Goal: Task Accomplishment & Management: Complete application form

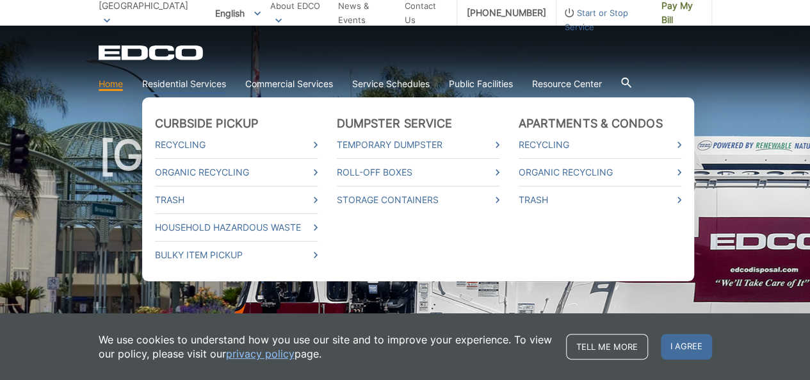
click at [204, 83] on link "Residential Services" at bounding box center [184, 84] width 84 height 14
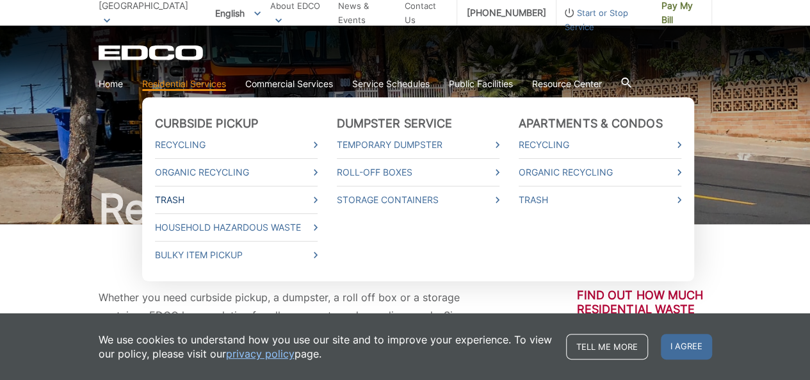
click at [174, 202] on link "Trash" at bounding box center [236, 200] width 163 height 14
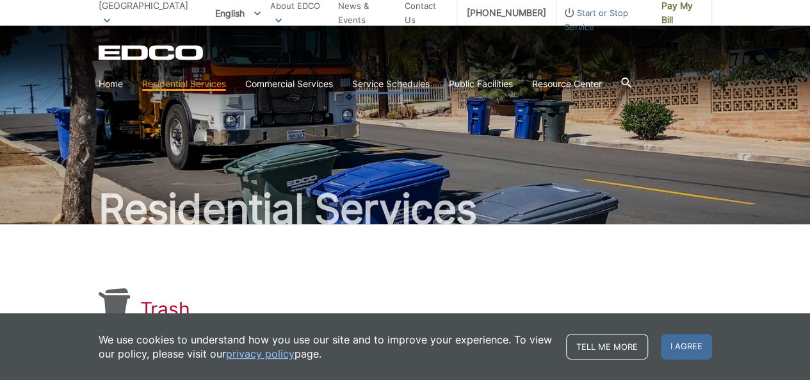
click at [414, 83] on link "Service Schedules" at bounding box center [390, 84] width 77 height 14
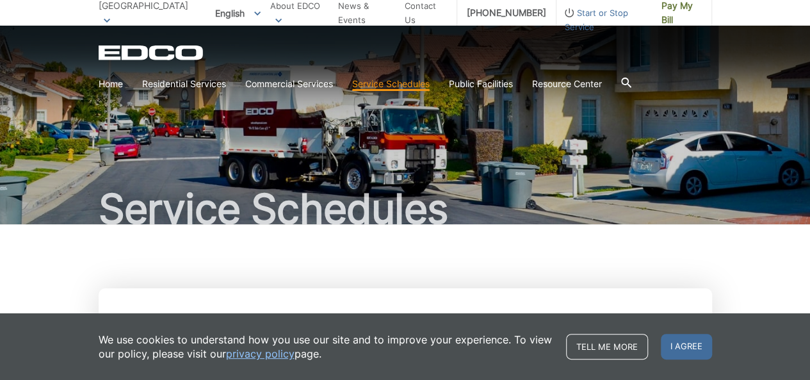
click at [577, 12] on span "Start or Stop Service" at bounding box center [603, 20] width 95 height 28
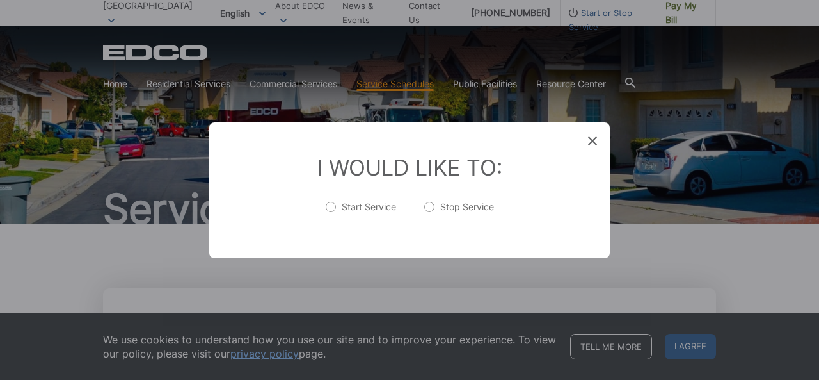
click at [332, 209] on label "Start Service" at bounding box center [361, 213] width 70 height 26
radio input "true"
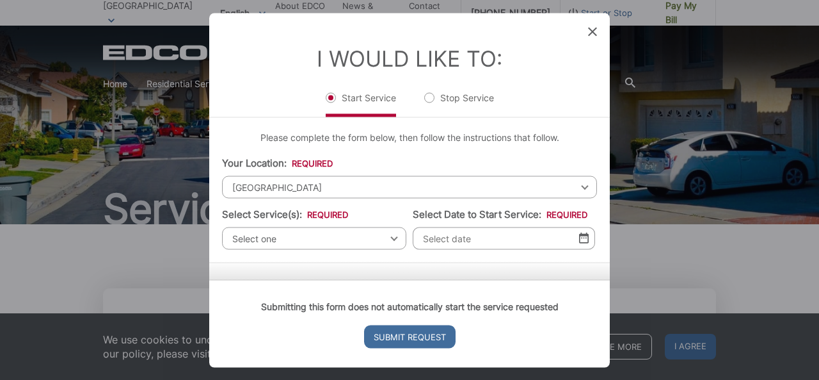
click at [389, 236] on div "Select one Select one Residential Curbside Pickup Commercial/Business Services …" at bounding box center [314, 238] width 184 height 22
click at [390, 237] on div "Select one Select one Residential Curbside Pickup Commercial/Business Services …" at bounding box center [314, 238] width 184 height 22
click at [337, 231] on span "Select one" at bounding box center [314, 238] width 184 height 22
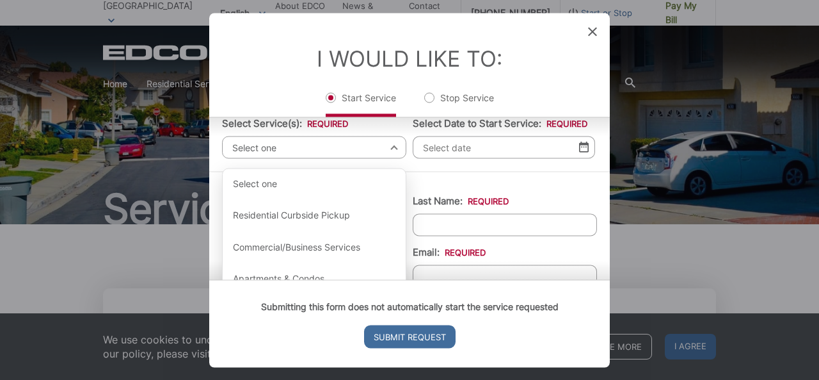
scroll to position [90, 0]
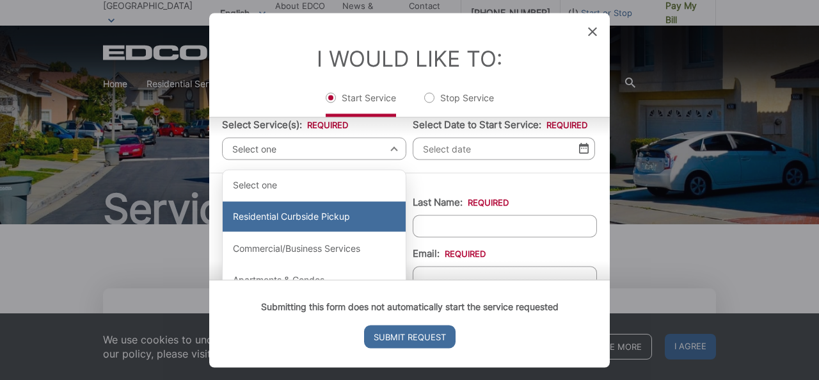
click at [332, 220] on div "Residential Curbside Pickup" at bounding box center [314, 216] width 183 height 31
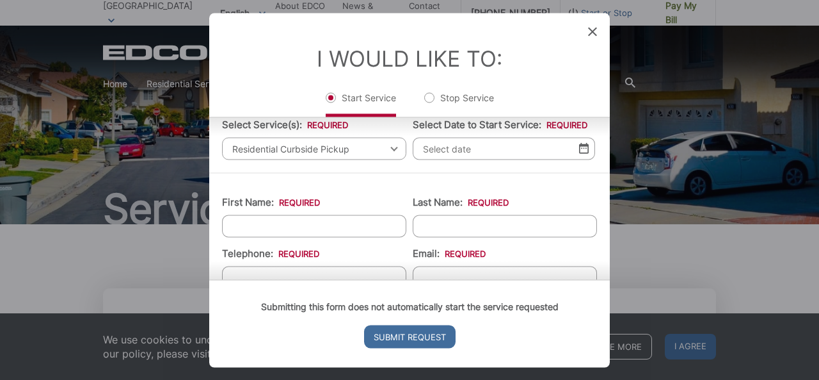
click at [579, 145] on img at bounding box center [584, 148] width 10 height 11
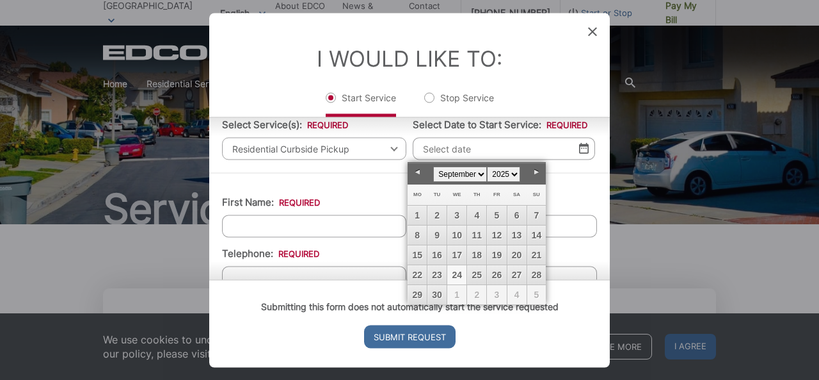
click at [461, 271] on link "24" at bounding box center [456, 274] width 19 height 19
type input "09/24/2025"
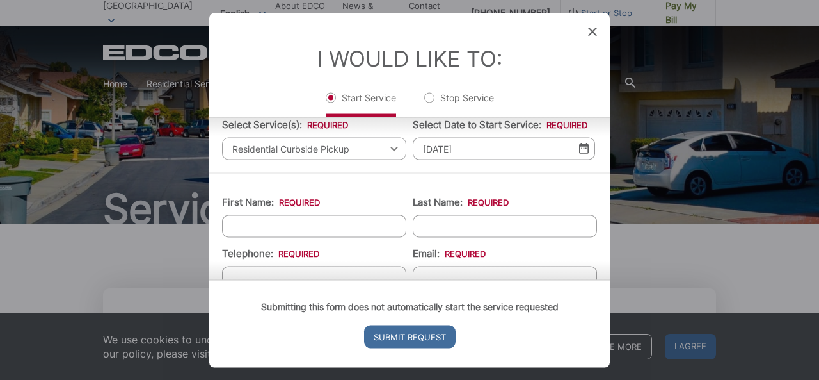
click at [335, 223] on input "First Name: *" at bounding box center [314, 225] width 184 height 22
type input "Yongmei"
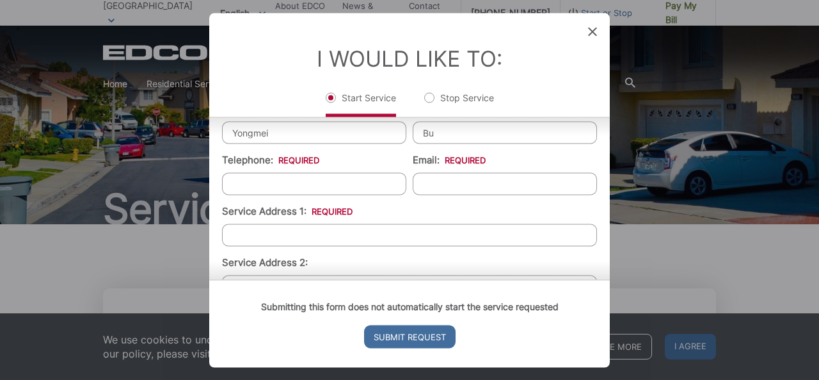
scroll to position [179, 0]
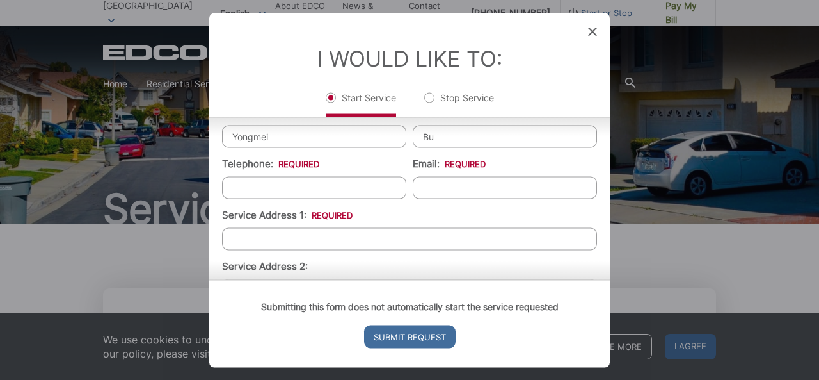
type input "Bu"
click at [328, 180] on input "(___) ___-____" at bounding box center [314, 187] width 184 height 22
type input "(479) 236-7147"
click at [437, 190] on input "Email: *" at bounding box center [505, 187] width 184 height 22
type input "aliceybu@gmail.com"
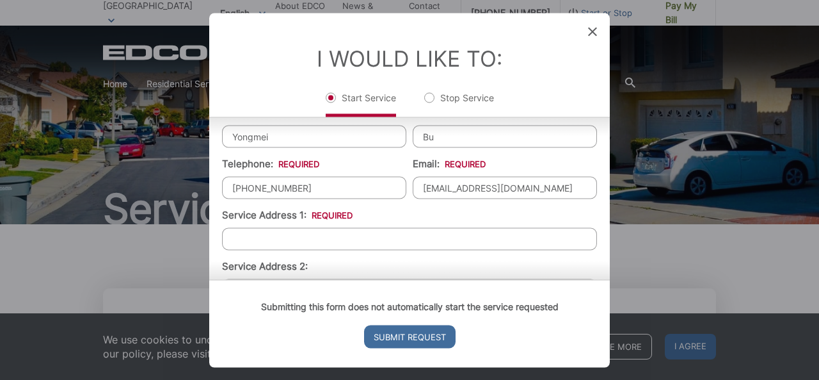
click at [338, 236] on input "Service Address 1: *" at bounding box center [409, 238] width 375 height 22
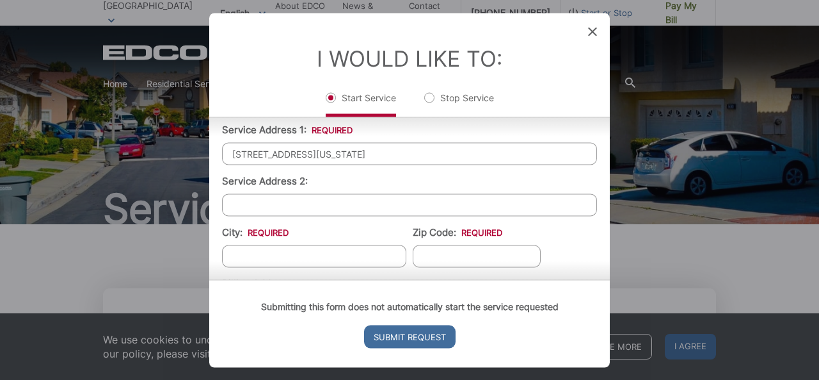
scroll to position [268, 0]
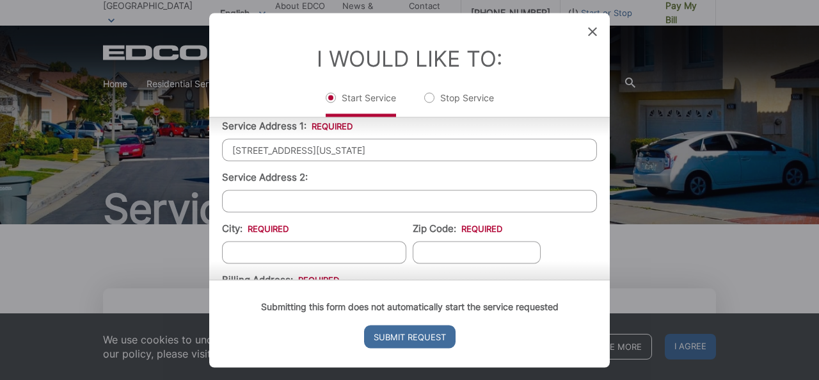
type input "1724 Idaho Terrace, Escondido, CA 92027"
click at [309, 248] on input "City: *" at bounding box center [314, 252] width 184 height 22
type input "Escondido"
click at [494, 253] on input "Zip Code: *" at bounding box center [477, 252] width 128 height 22
type input "92027"
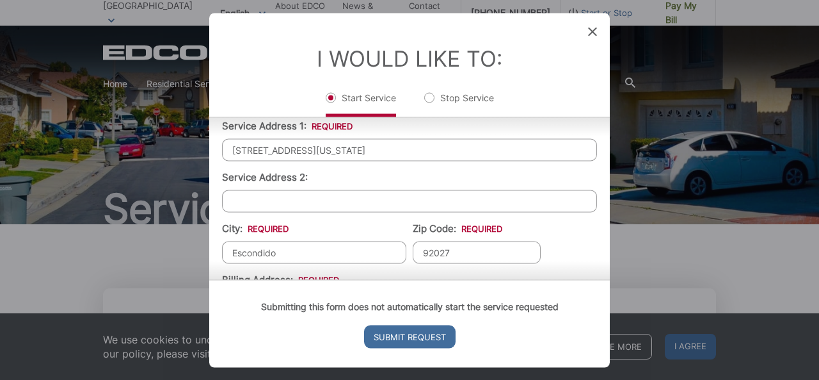
click at [435, 143] on input "1724 Idaho Terrace, Escondido, CA 92027" at bounding box center [409, 149] width 375 height 22
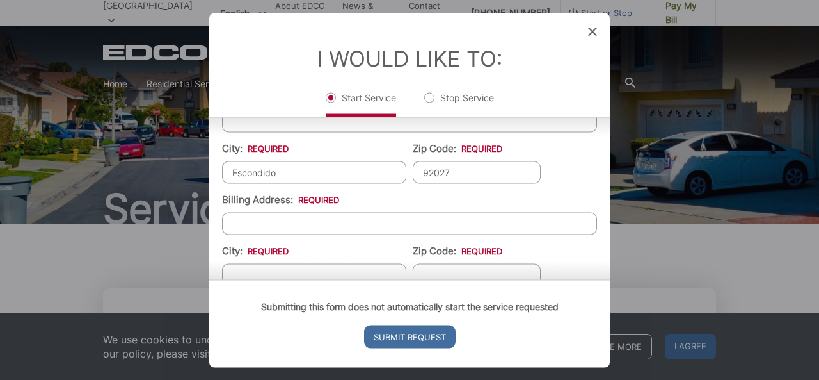
scroll to position [352, 0]
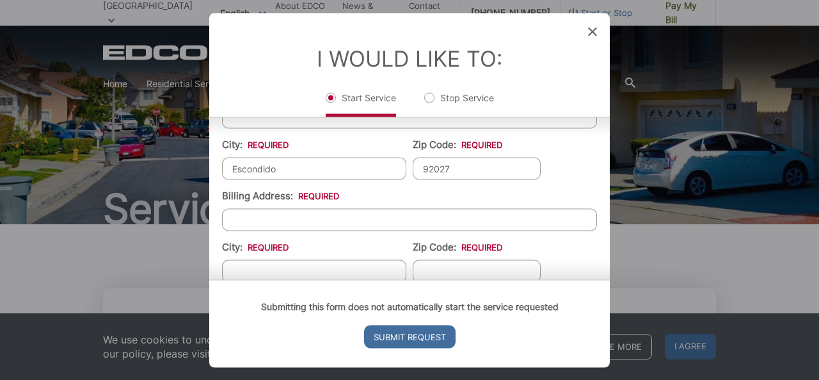
type input "1724 Idaho Terrace"
click at [388, 218] on input "Billing Address: *" at bounding box center [409, 219] width 375 height 22
type input "8554 Donaker Street"
click at [357, 279] on div "Submitting this form does not automatically start the service requested Submit …" at bounding box center [409, 323] width 401 height 88
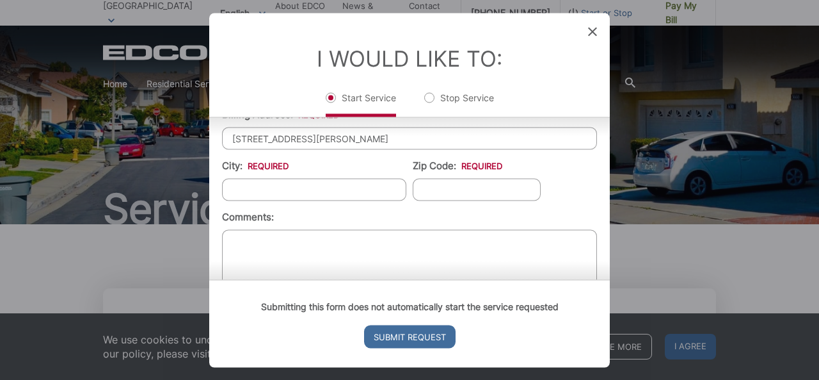
scroll to position [431, 0]
click at [339, 184] on input "City: *" at bounding box center [314, 191] width 184 height 22
type input "[GEOGRAPHIC_DATA]"
click at [431, 190] on input "Zip Code: *" at bounding box center [477, 191] width 128 height 22
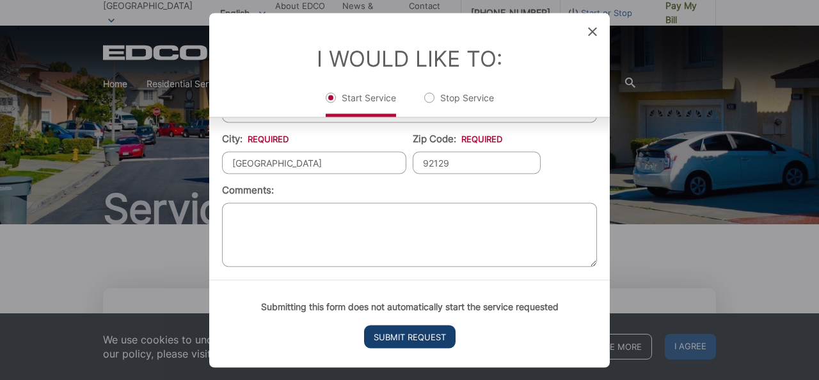
type input "92129"
click at [407, 337] on input "Submit Request" at bounding box center [410, 336] width 92 height 23
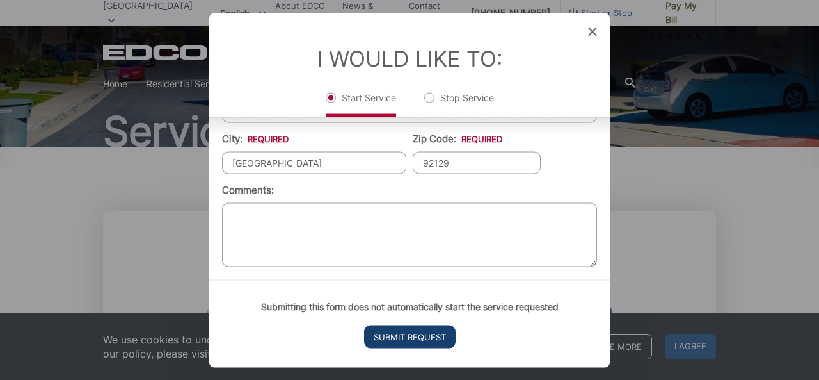
scroll to position [0, 0]
